Goal: Communication & Community: Answer question/provide support

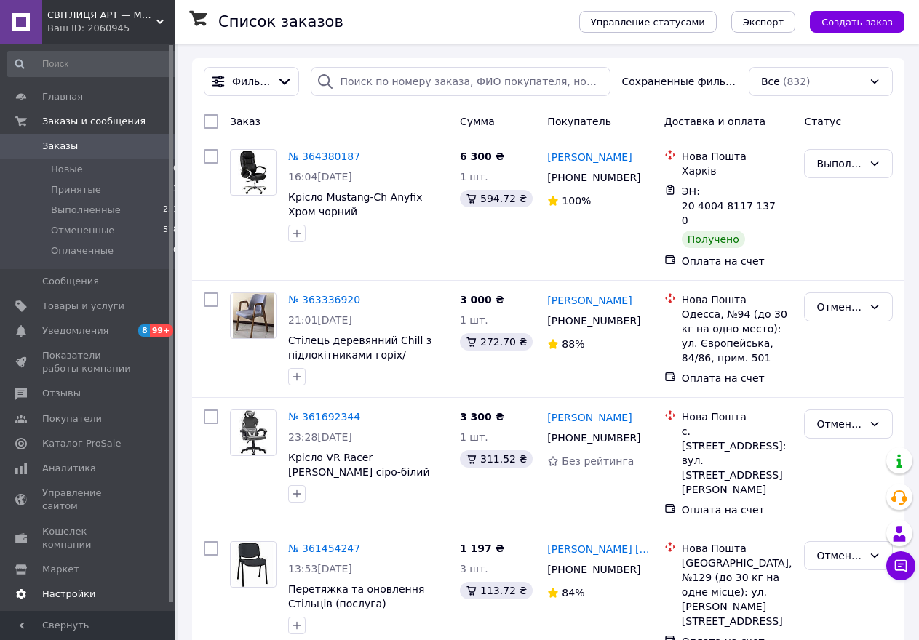
click at [93, 588] on span "Настройки" at bounding box center [88, 594] width 92 height 13
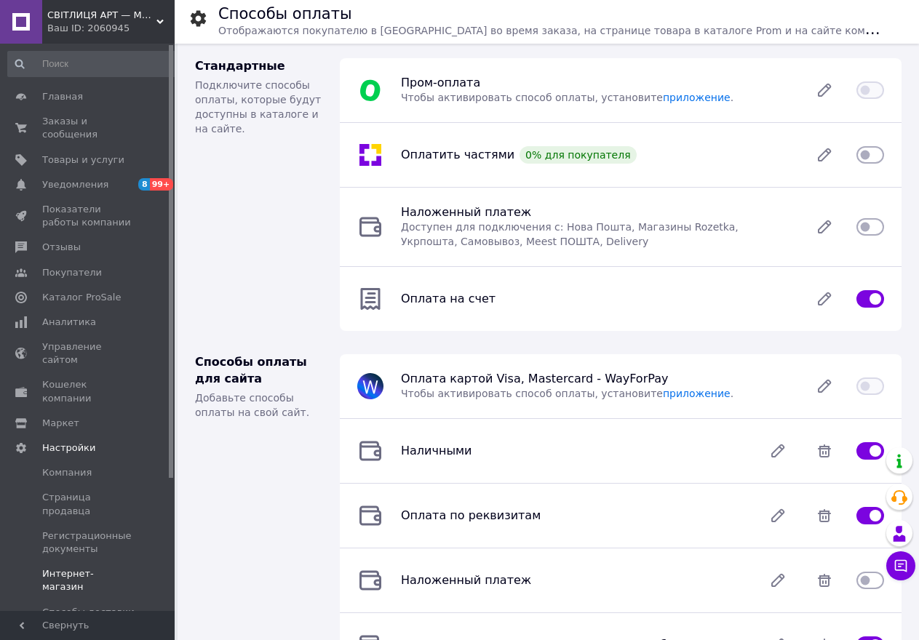
click at [121, 567] on span "Интернет-магазин" at bounding box center [88, 580] width 92 height 26
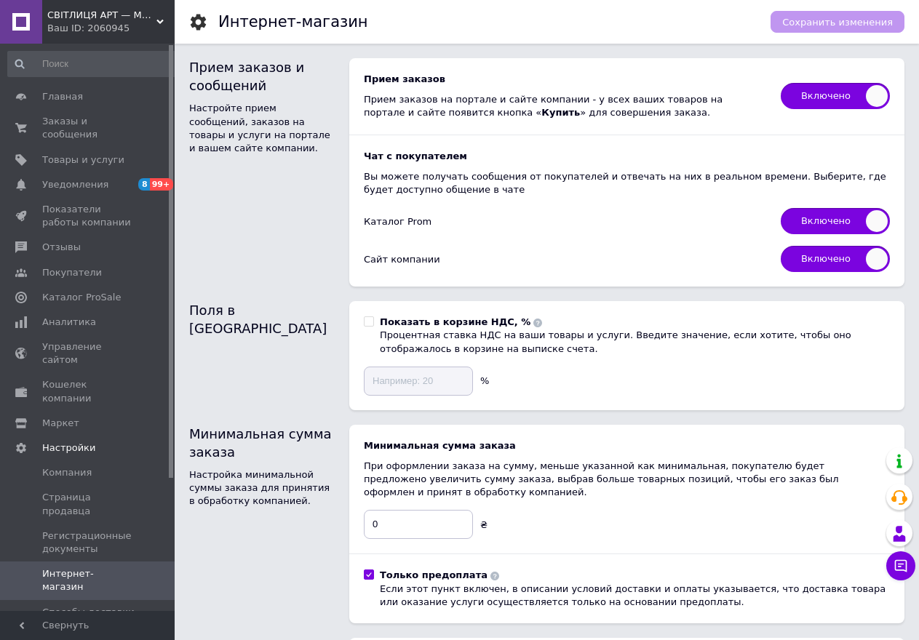
click at [820, 96] on span "Включено" at bounding box center [834, 96] width 109 height 26
click at [780, 83] on input "Включено" at bounding box center [775, 77] width 9 height 9
checkbox input "false"
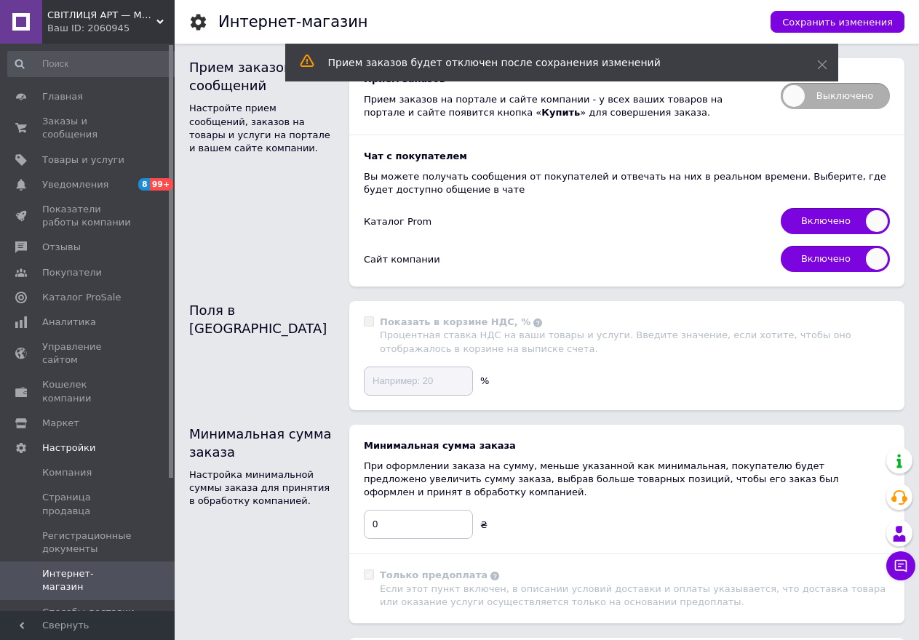
scroll to position [1, 0]
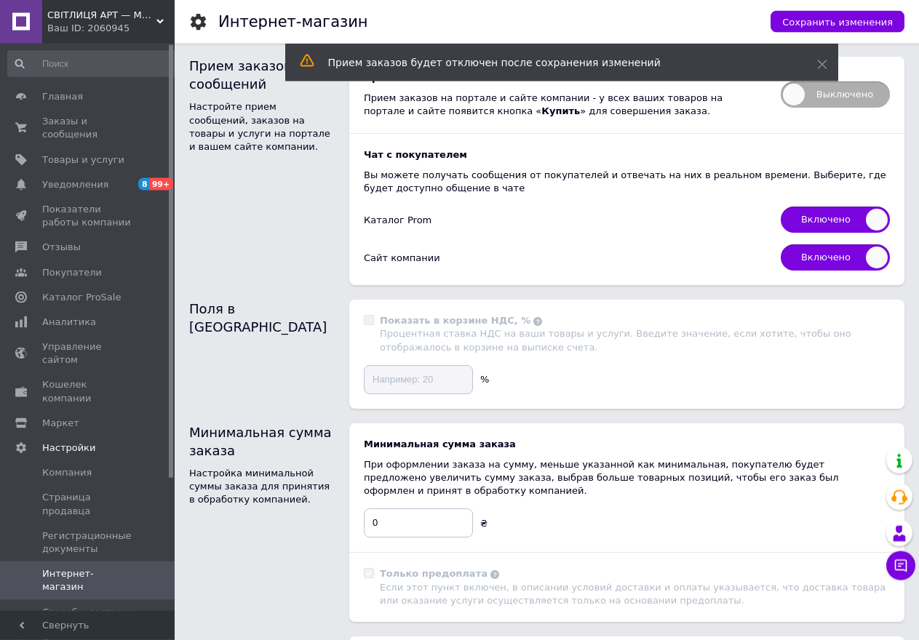
click at [913, 463] on div at bounding box center [900, 460] width 29 height 26
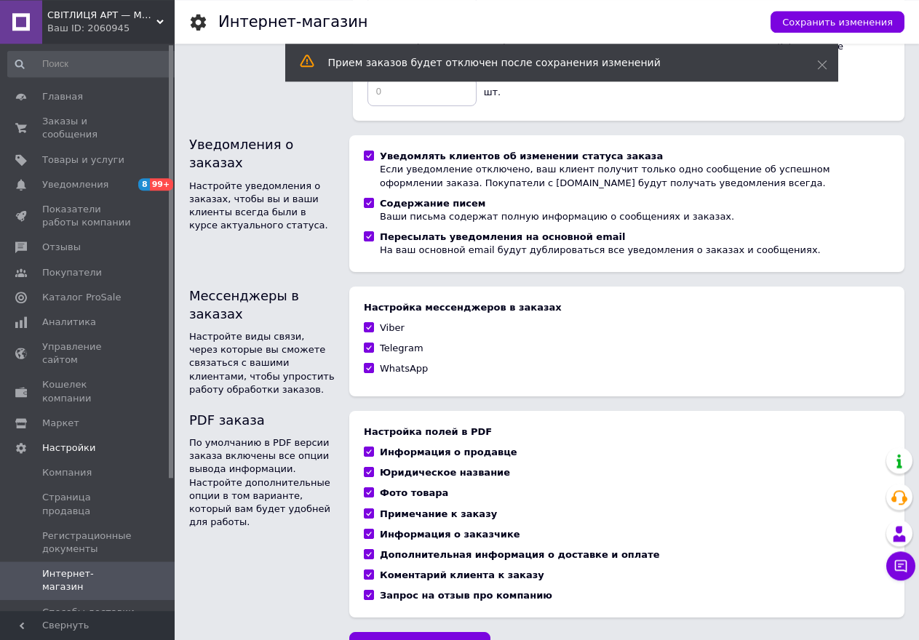
scroll to position [908, 0]
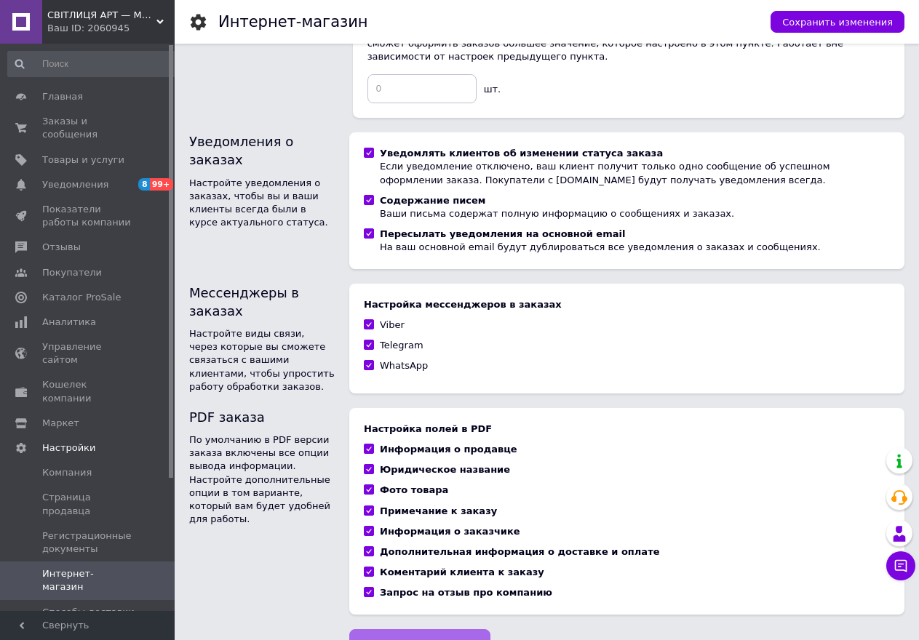
click at [387, 638] on span "Сохранить изменения" at bounding box center [419, 643] width 111 height 11
click at [387, 629] on div "Сохранить изменения" at bounding box center [419, 643] width 141 height 29
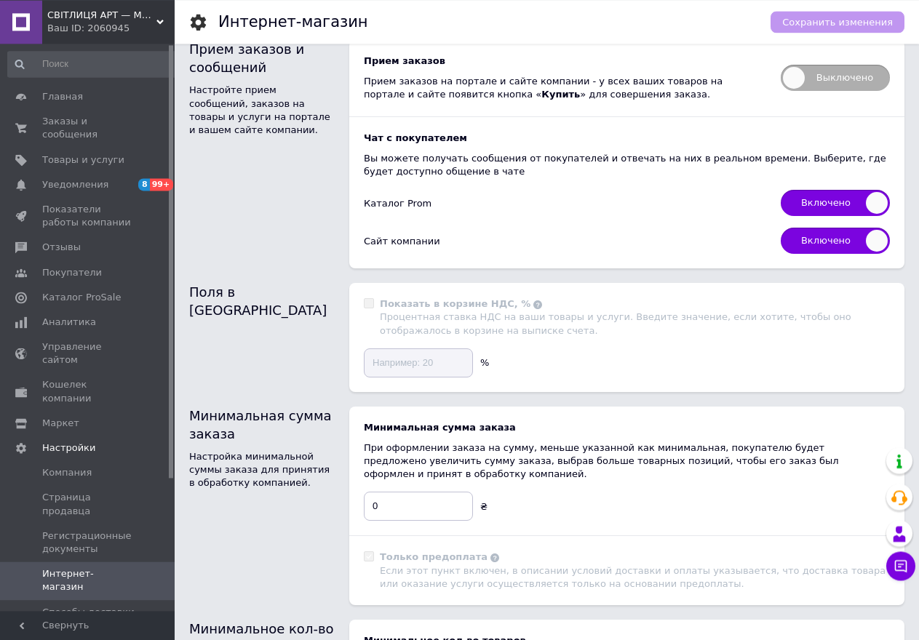
scroll to position [0, 0]
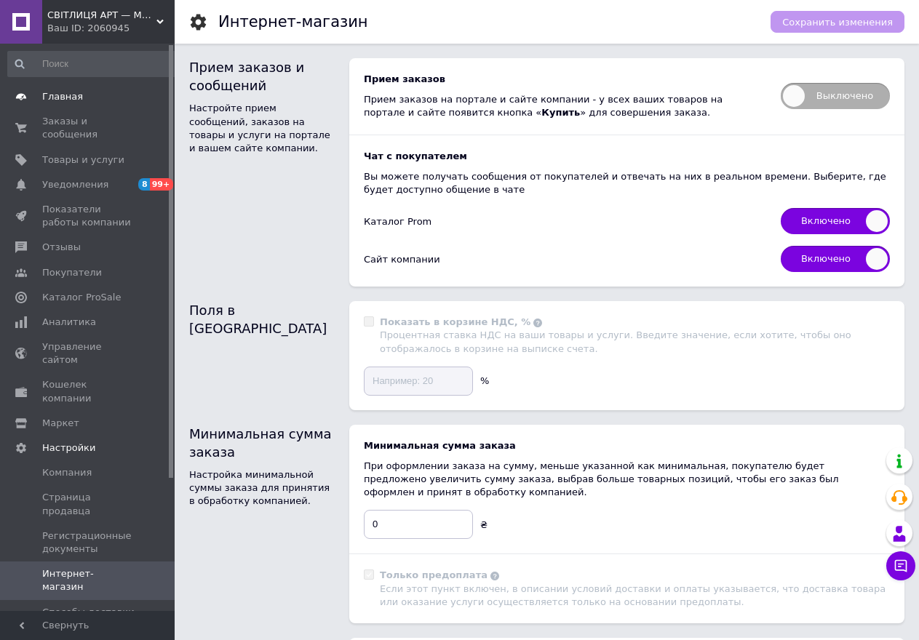
click at [65, 102] on span "Главная" at bounding box center [62, 96] width 41 height 13
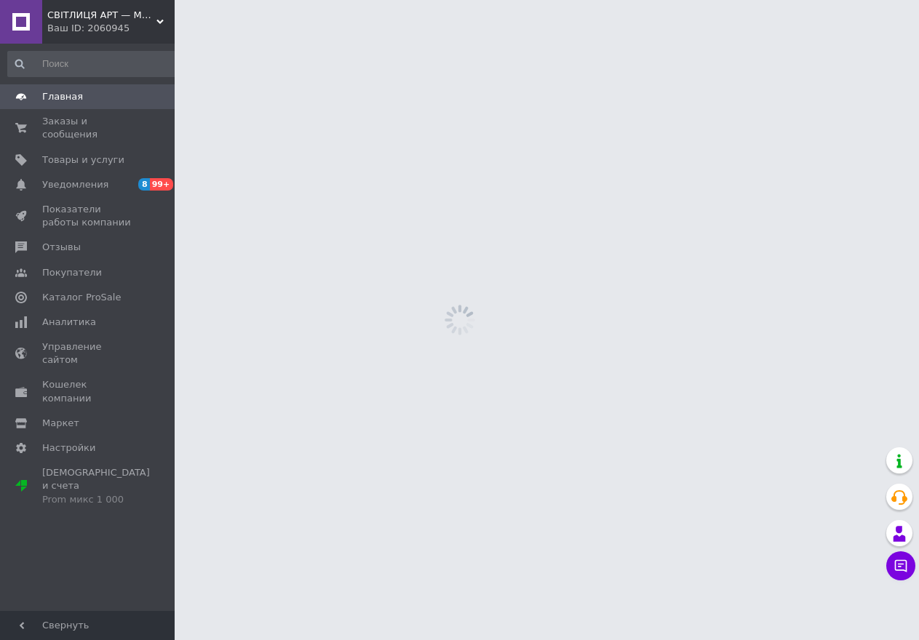
click at [65, 102] on span "Главная" at bounding box center [62, 96] width 41 height 13
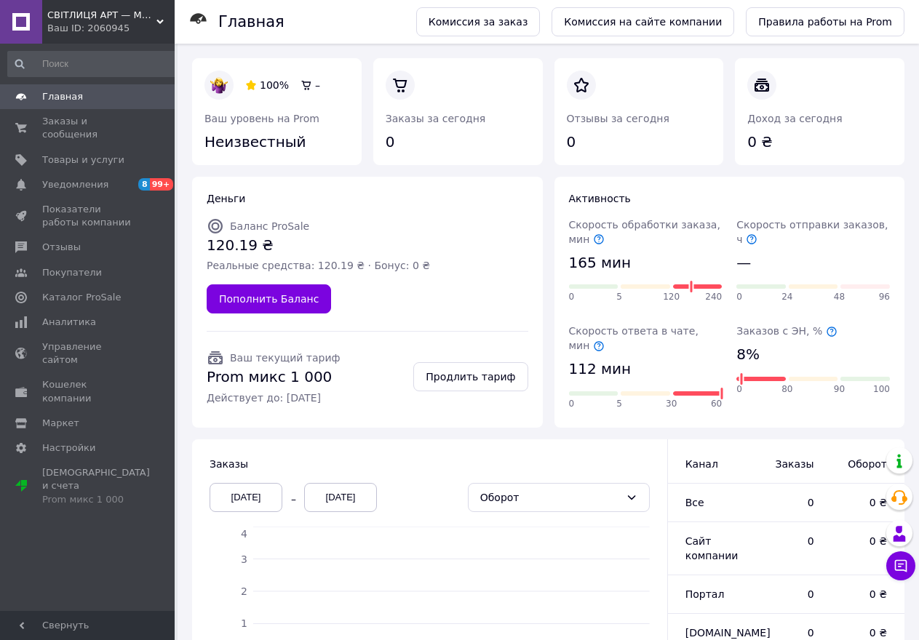
click at [65, 100] on span "Главная" at bounding box center [62, 96] width 41 height 13
click at [65, 122] on span "Заказы и сообщения" at bounding box center [88, 128] width 92 height 26
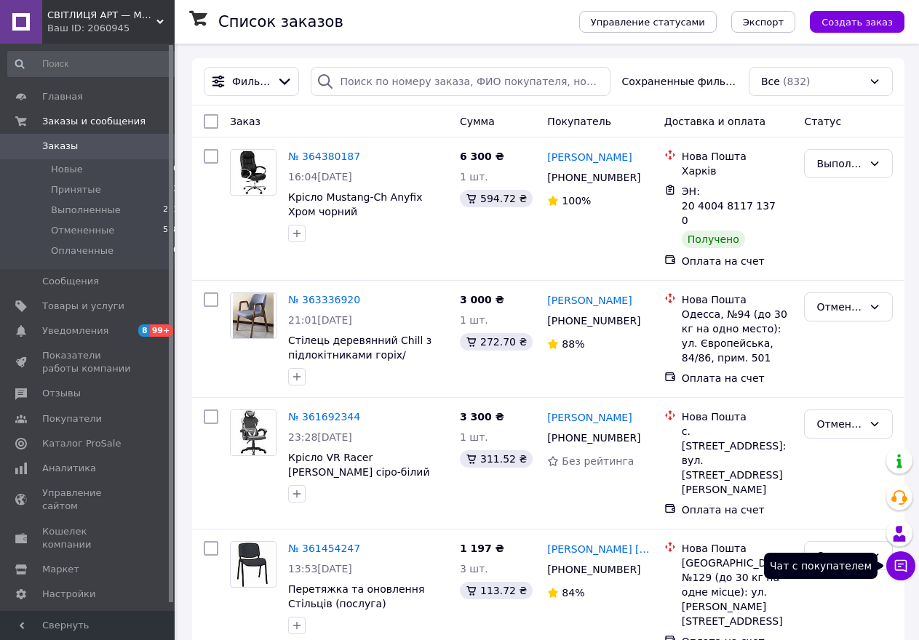
click at [900, 565] on icon at bounding box center [900, 566] width 15 height 15
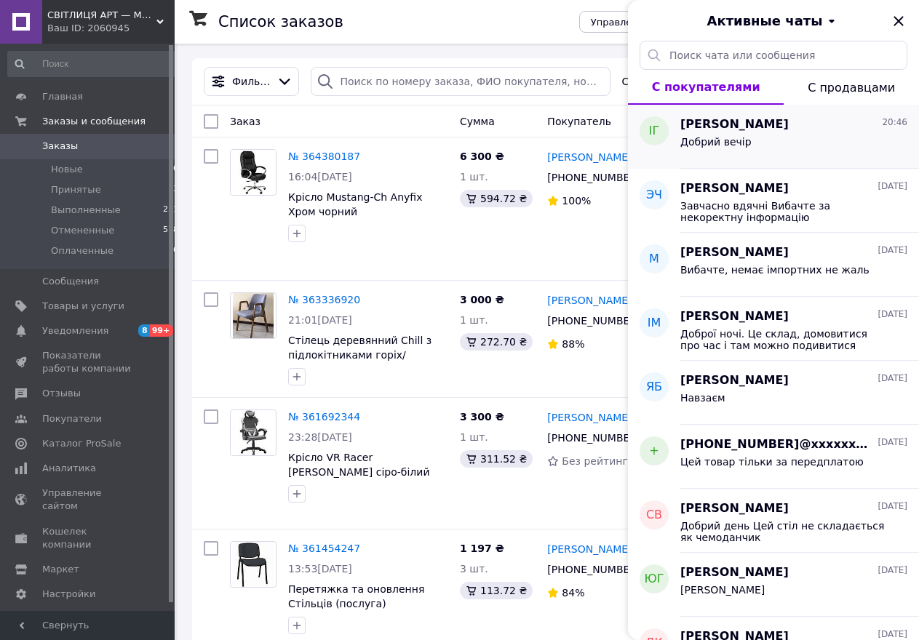
click at [714, 132] on span "[PERSON_NAME]" at bounding box center [734, 124] width 108 height 17
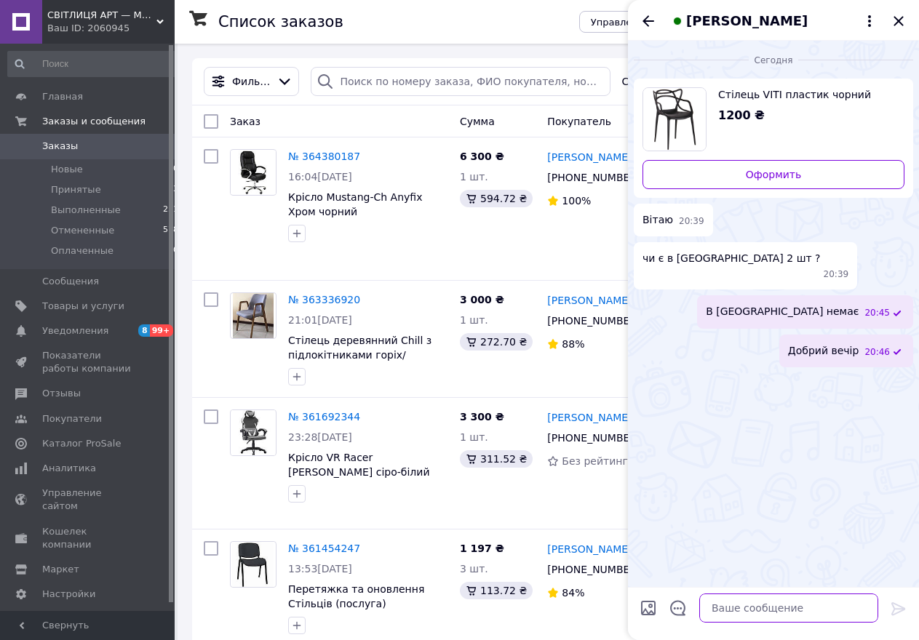
click at [716, 611] on textarea at bounding box center [788, 607] width 179 height 29
type textarea "[PERSON_NAME]"
click at [847, 304] on span "В [GEOGRAPHIC_DATA] немає" at bounding box center [781, 311] width 153 height 15
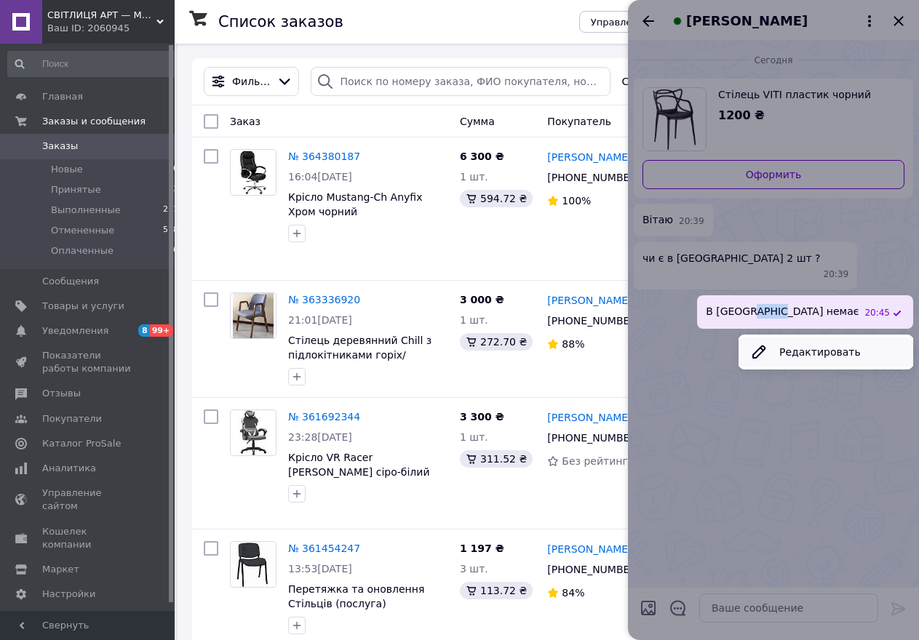
click at [828, 337] on button "Редактировать" at bounding box center [825, 351] width 175 height 29
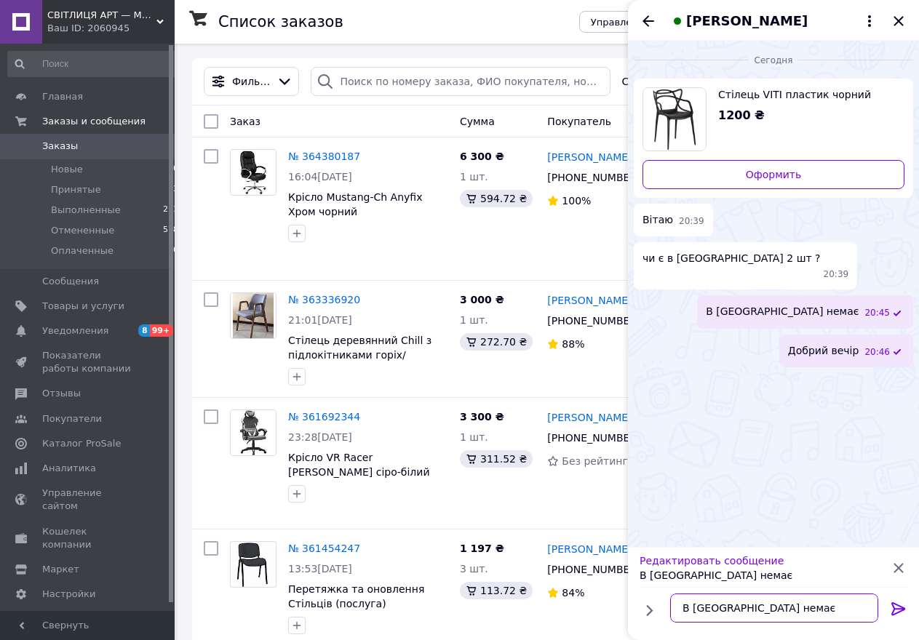
click at [748, 609] on textarea "В [GEOGRAPHIC_DATA] немає" at bounding box center [774, 607] width 208 height 29
click at [745, 614] on textarea "В [GEOGRAPHIC_DATA] потрыбно вранцы" at bounding box center [774, 607] width 208 height 29
click at [796, 612] on textarea "В [GEOGRAPHIC_DATA] потрібно вранцы" at bounding box center [774, 607] width 208 height 29
click at [787, 638] on div "Редактировать сообщение В [GEOGRAPHIC_DATA] немає В [GEOGRAPHIC_DATA] потрібно …" at bounding box center [773, 593] width 291 height 93
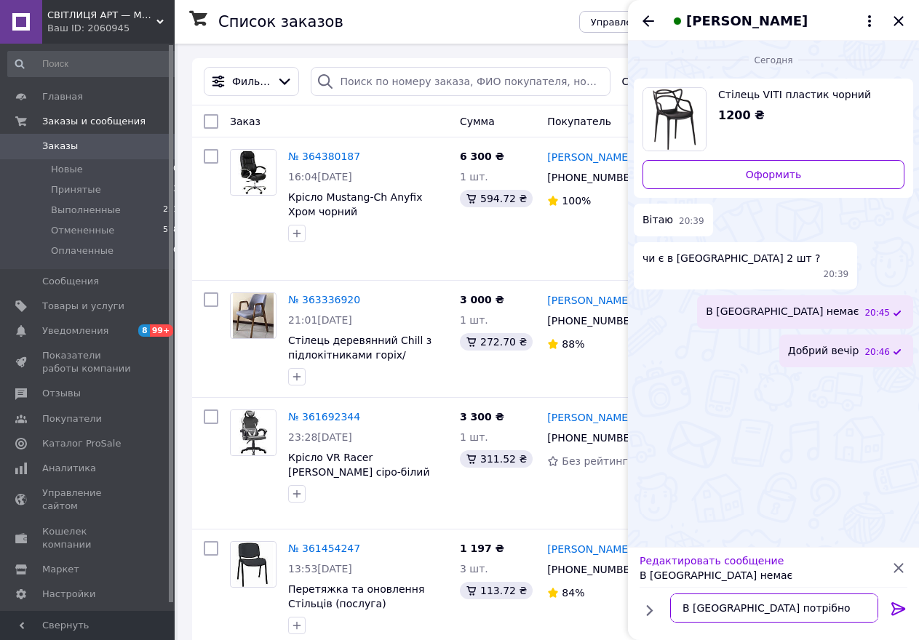
click at [796, 612] on textarea "В [GEOGRAPHIC_DATA] потрібно вранцы" at bounding box center [774, 607] width 208 height 29
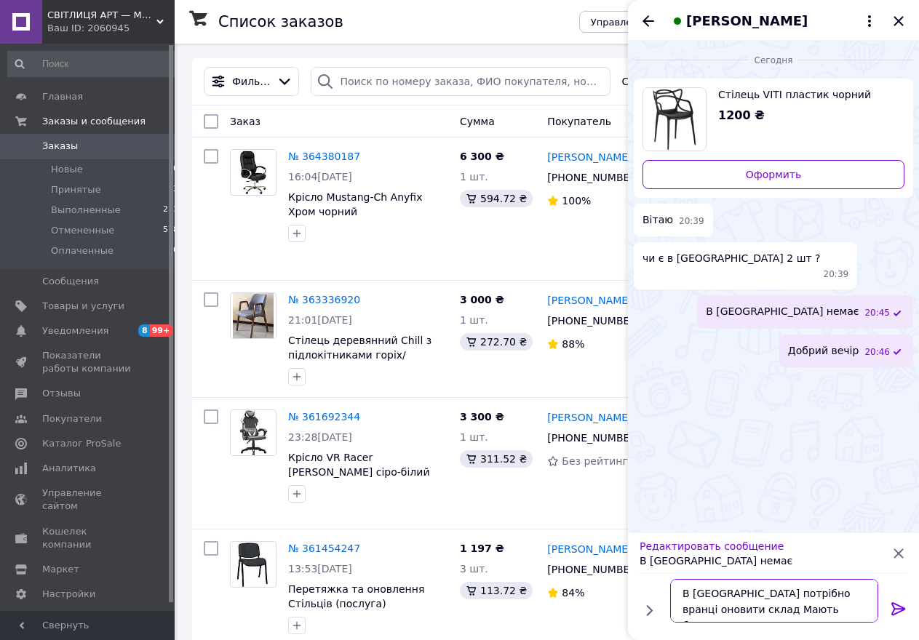
type textarea "В [GEOGRAPHIC_DATA] потрібно вранці оновити склад Мають бути"
click at [898, 610] on icon at bounding box center [897, 608] width 17 height 17
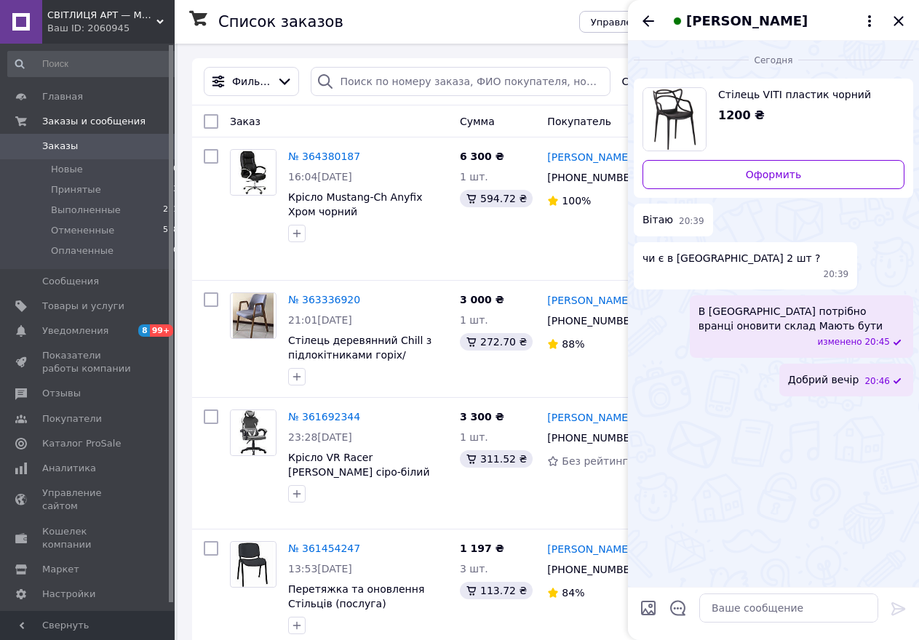
click at [753, 304] on span "В [GEOGRAPHIC_DATA] потрібно вранці оновити склад Мають бути" at bounding box center [801, 318] width 206 height 29
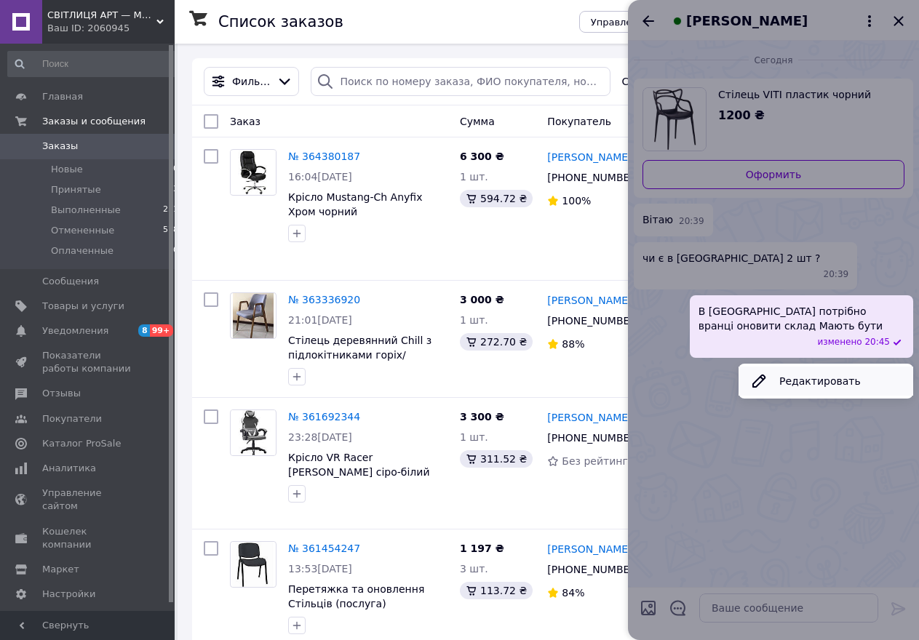
click at [780, 367] on button "Редактировать" at bounding box center [825, 381] width 175 height 29
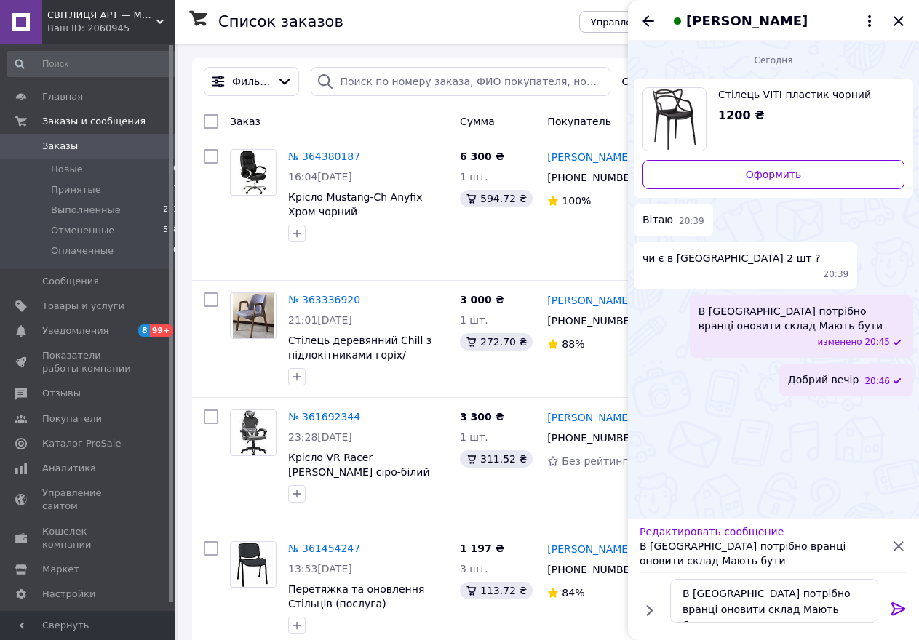
click at [737, 304] on span "В [GEOGRAPHIC_DATA] потрібно вранці оновити склад Мають бути" at bounding box center [801, 318] width 206 height 29
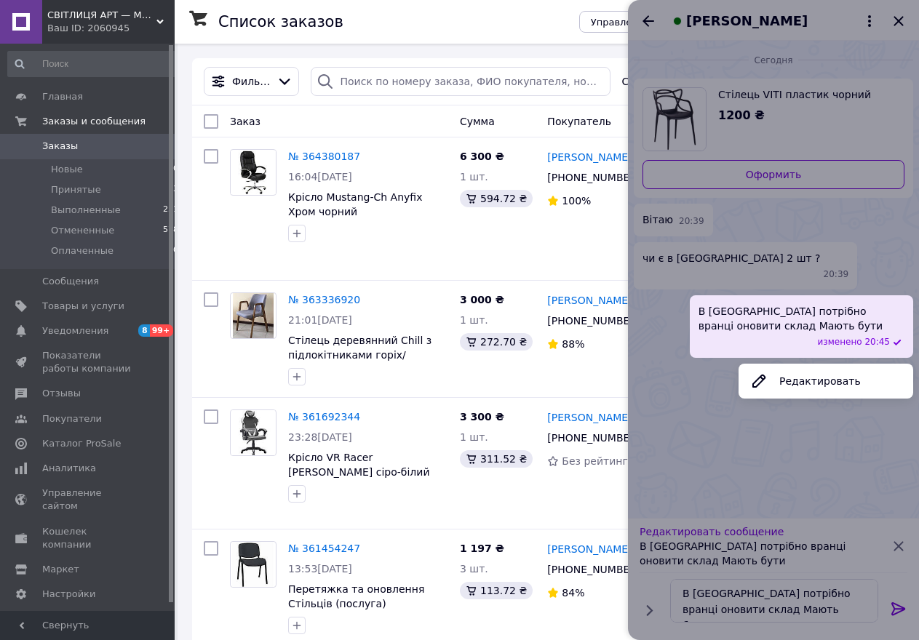
click at [718, 595] on div at bounding box center [773, 320] width 291 height 640
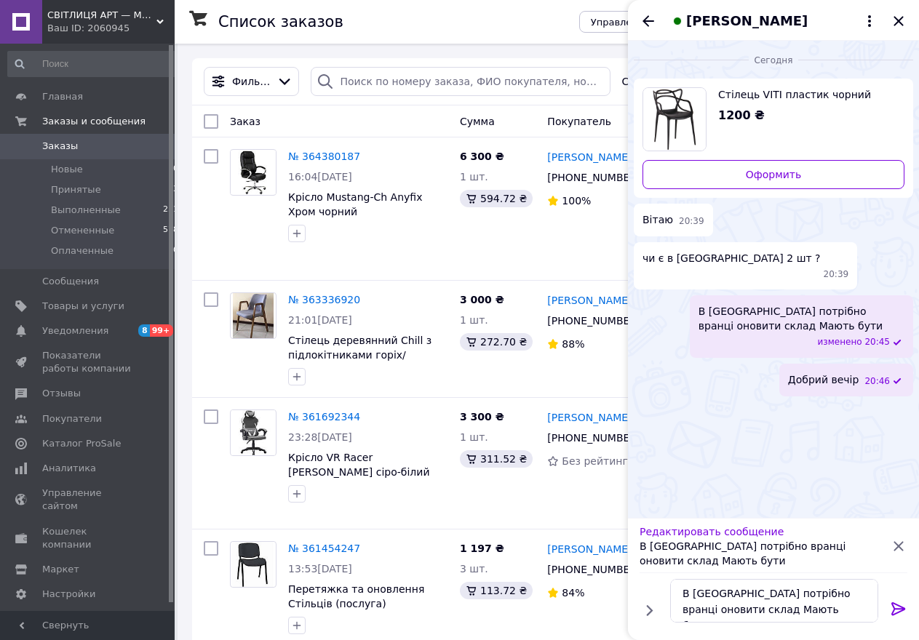
click at [745, 305] on span "В [GEOGRAPHIC_DATA] потрібно вранці оновити склад Мають бути" at bounding box center [801, 318] width 206 height 29
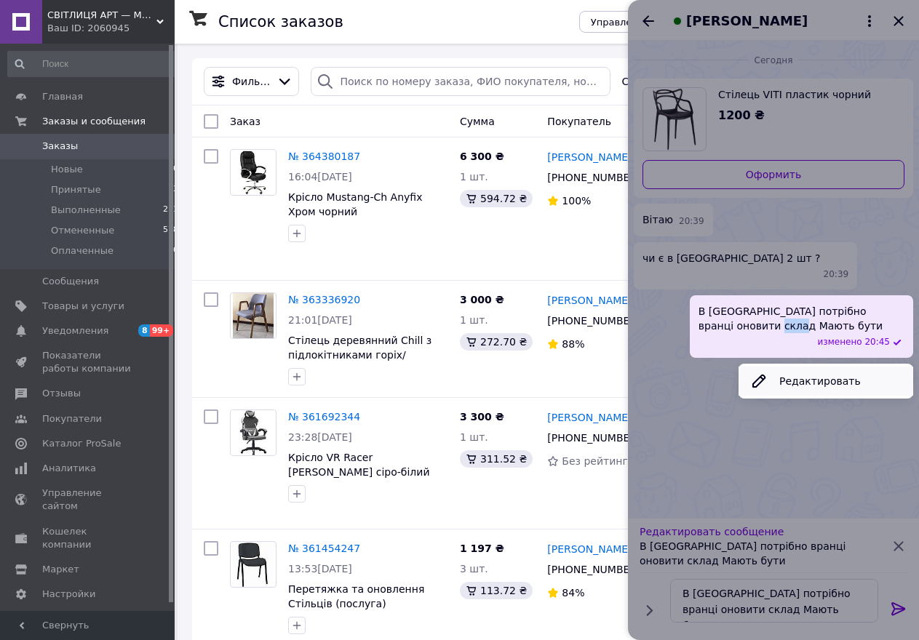
click at [772, 367] on button "Редактировать" at bounding box center [825, 381] width 175 height 29
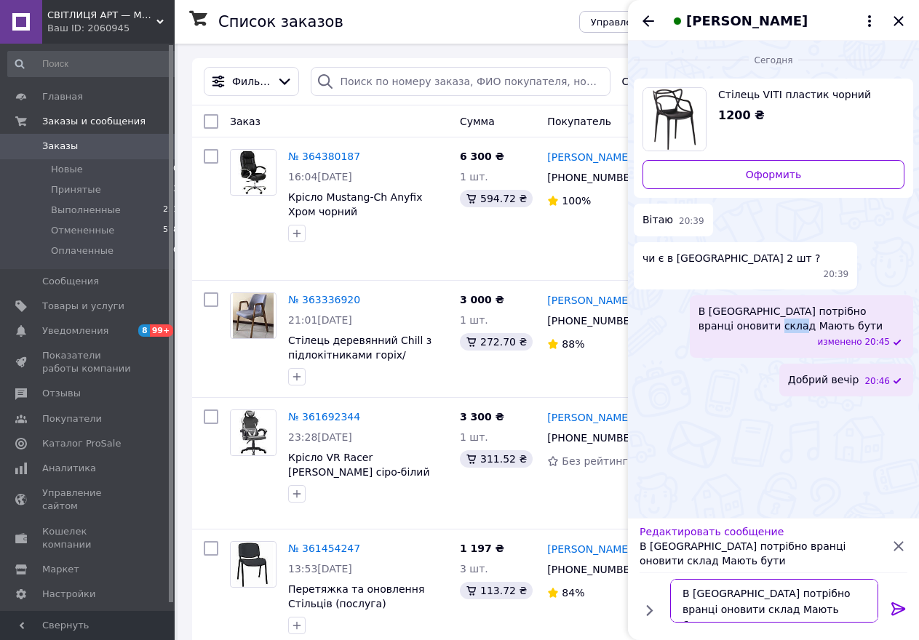
click at [721, 594] on textarea "В [GEOGRAPHIC_DATA] потрібно вранці оновити склад Мають бути" at bounding box center [774, 601] width 208 height 44
click at [719, 595] on textarea "В [GEOGRAPHIC_DATA] потрібно вранці оновити склад Мають бути" at bounding box center [774, 601] width 208 height 44
click at [716, 596] on textarea "В [GEOGRAPHIC_DATA] Потрібно вранці оновити склад Мають бути" at bounding box center [774, 601] width 208 height 44
click at [746, 615] on textarea "Потрібно вранці оновити склад Мають бути" at bounding box center [774, 601] width 208 height 44
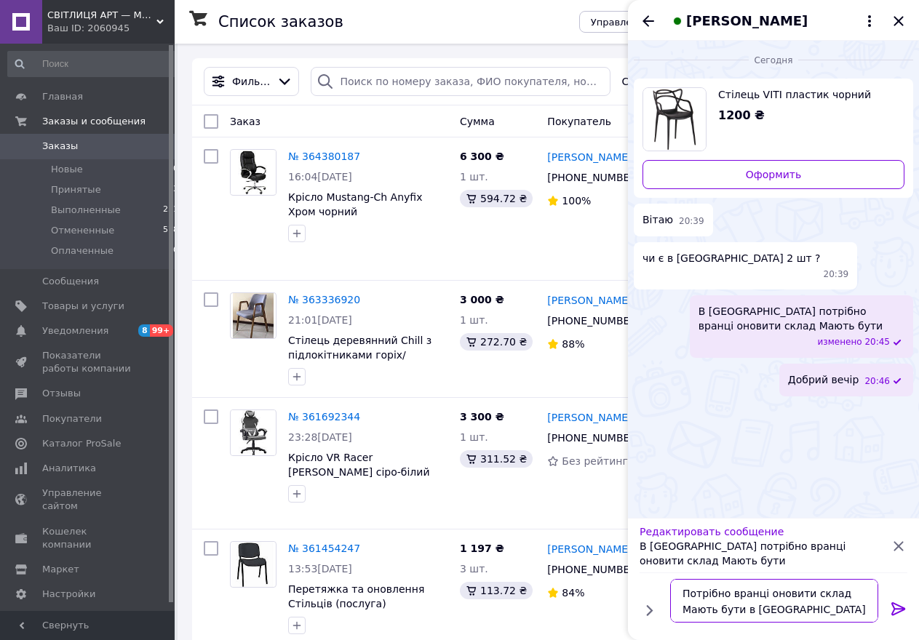
type textarea "Потрібно вранці оновити склад Мають бути в [GEOGRAPHIC_DATA]"
click at [898, 605] on icon at bounding box center [898, 608] width 14 height 13
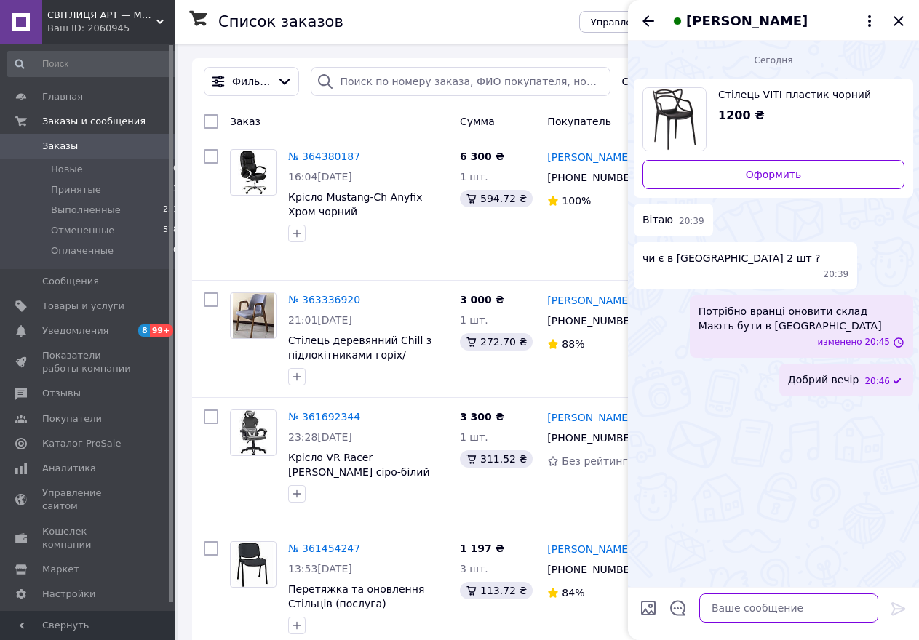
click at [718, 612] on textarea at bounding box center [788, 607] width 179 height 29
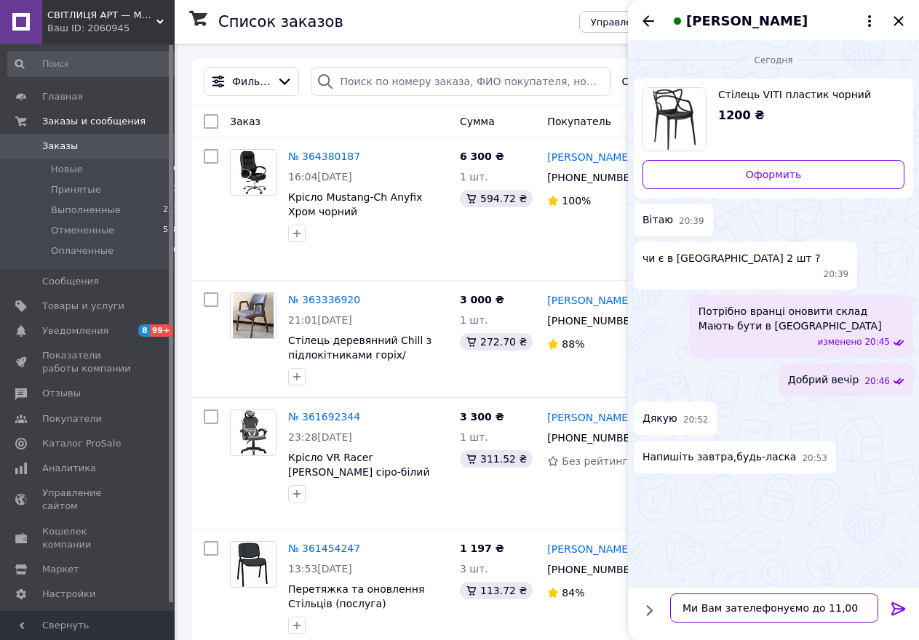
type textarea "Ми Вам зателефонуємо до 11,00"
click at [894, 606] on icon at bounding box center [898, 608] width 14 height 13
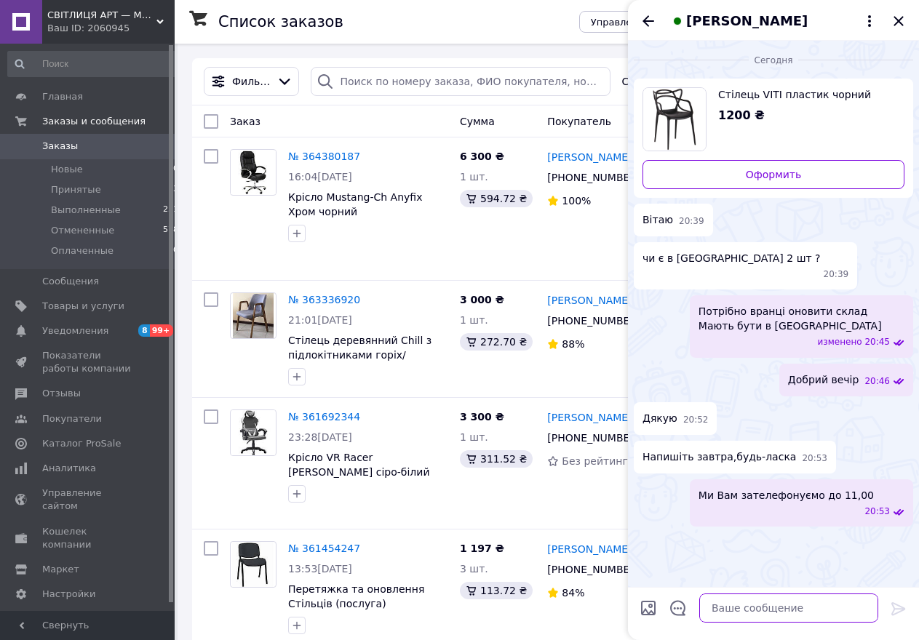
click at [716, 605] on textarea at bounding box center [788, 607] width 179 height 29
